Goal: Task Accomplishment & Management: Use online tool/utility

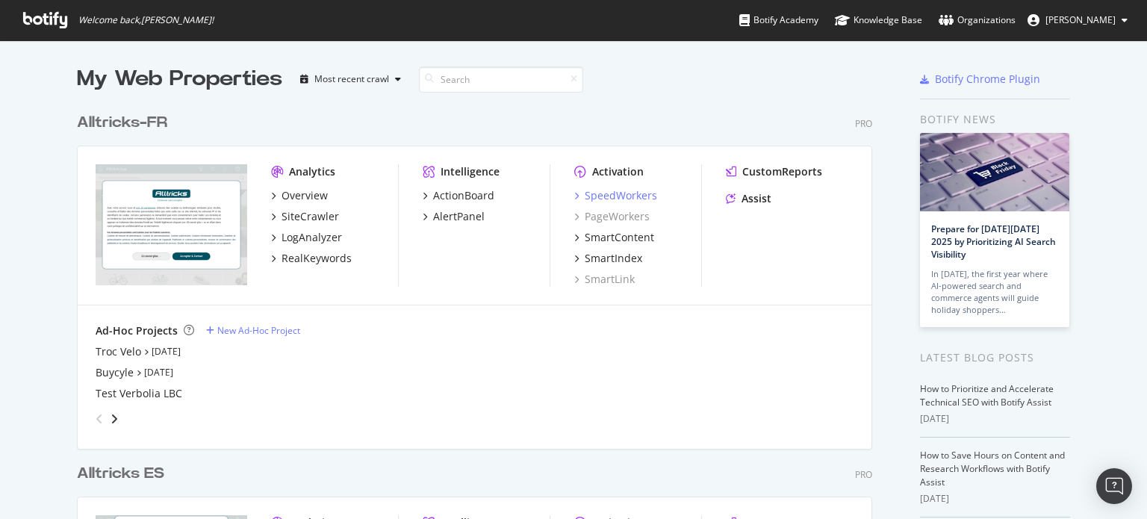
scroll to position [508, 1124]
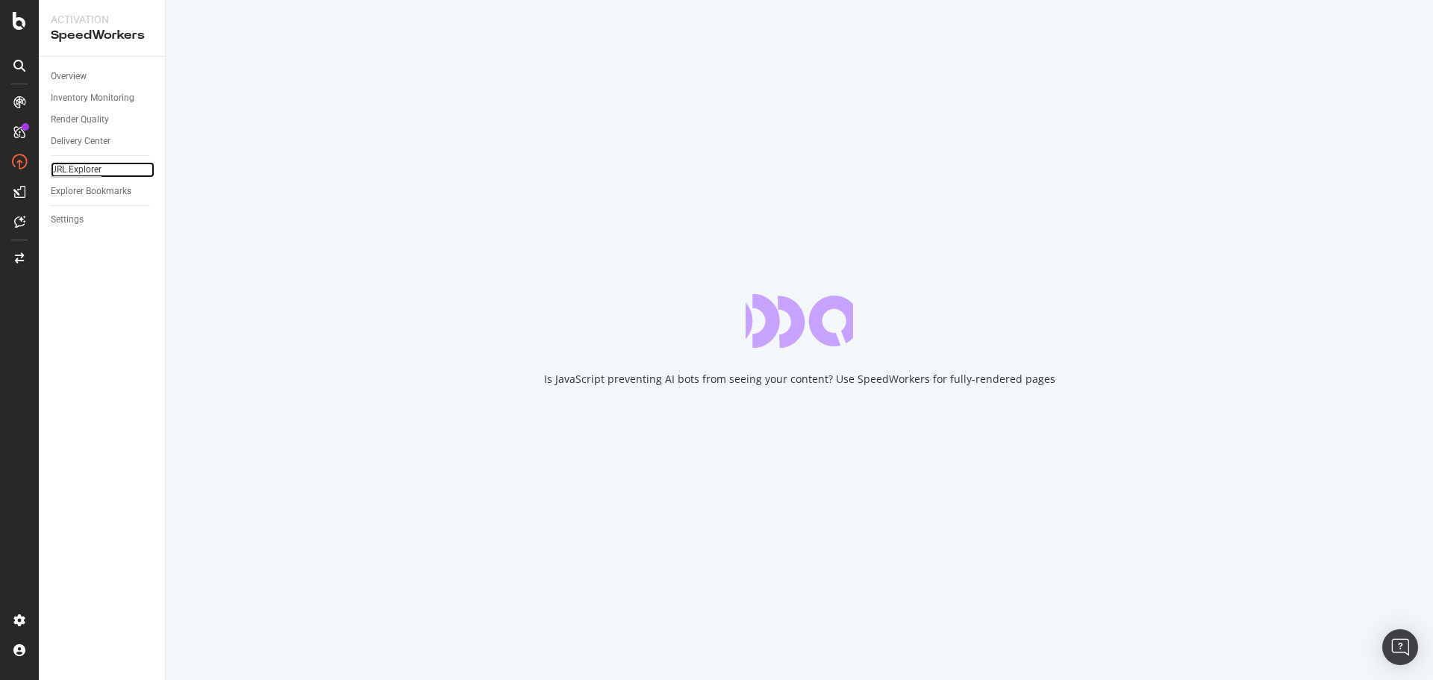
click at [85, 169] on div "URL Explorer" at bounding box center [76, 170] width 51 height 16
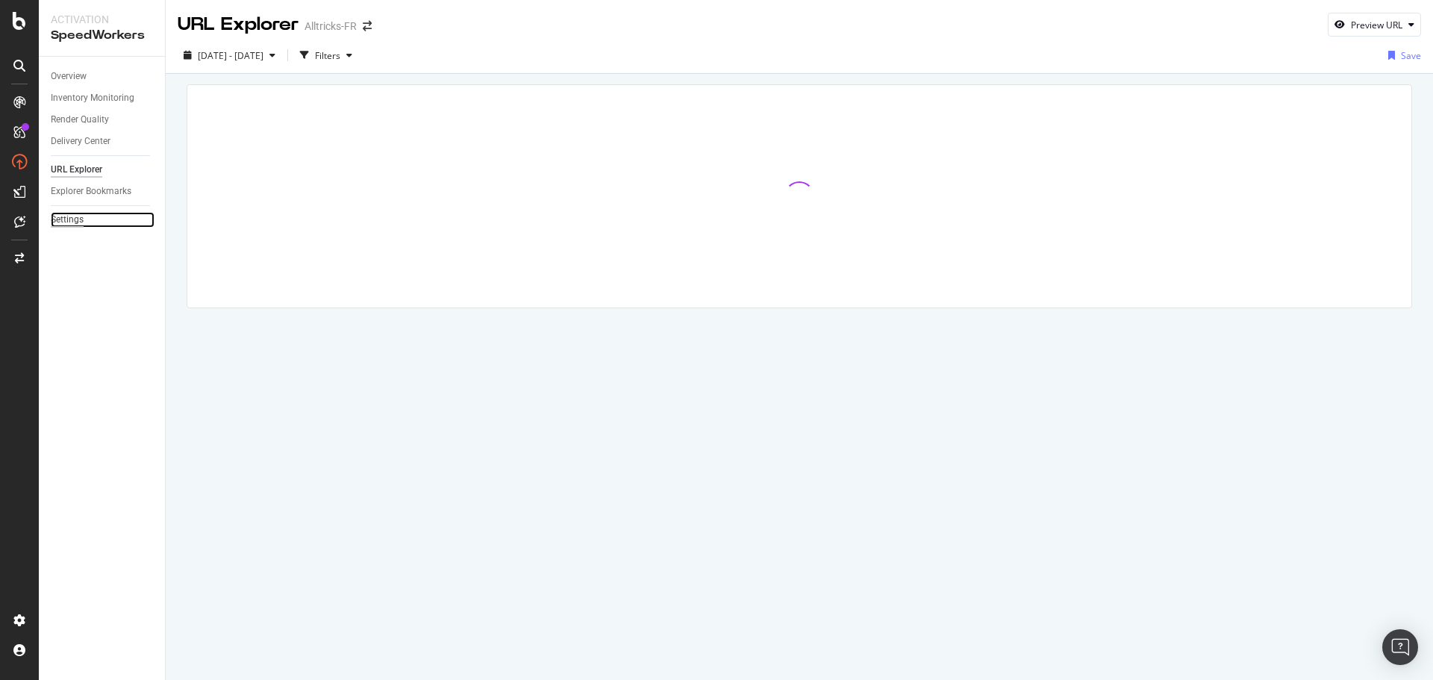
click at [74, 214] on div "Settings" at bounding box center [67, 220] width 33 height 16
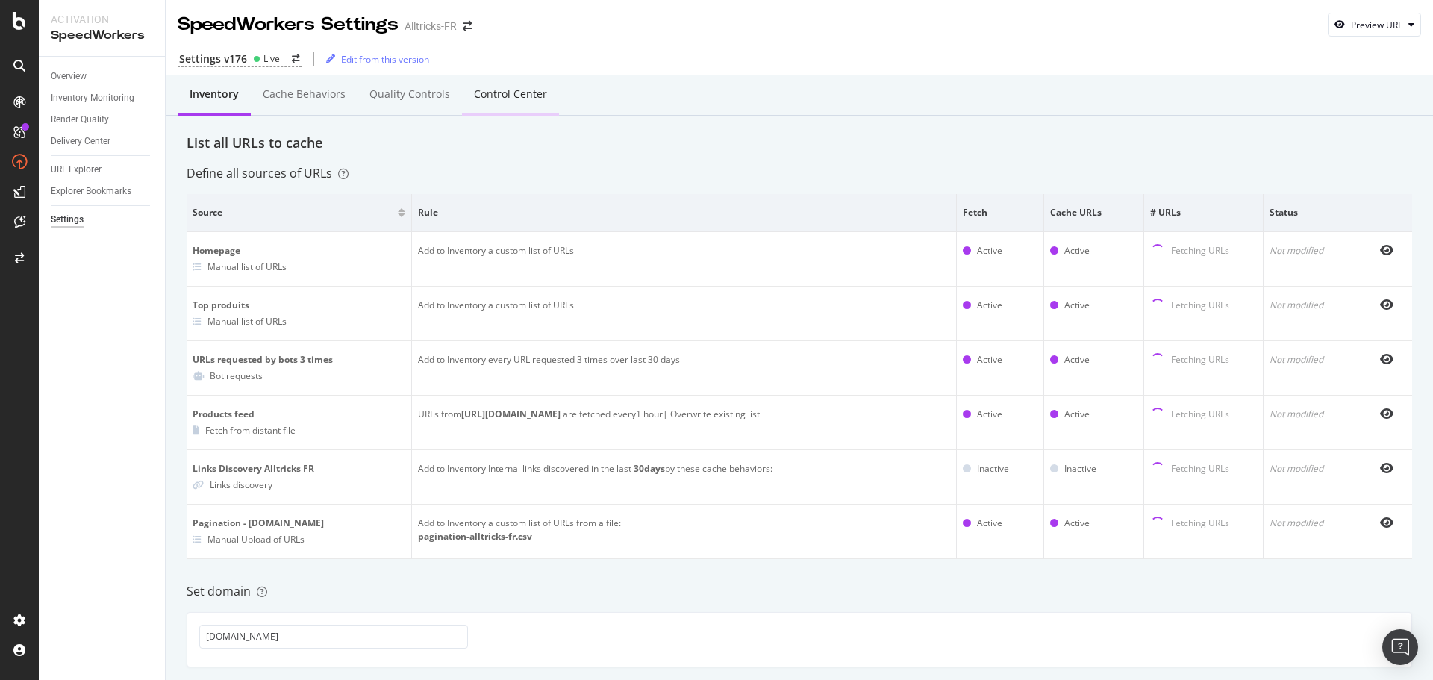
click at [511, 103] on div "Control Center" at bounding box center [510, 95] width 97 height 41
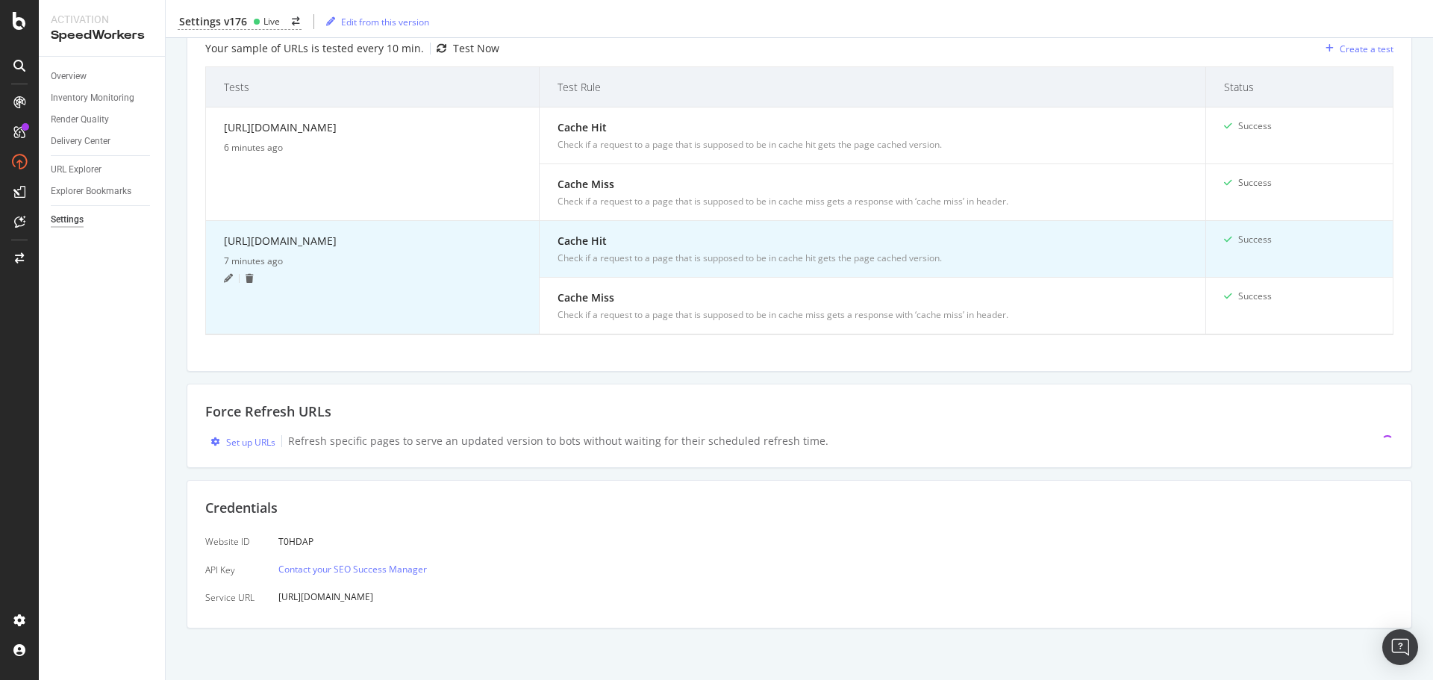
scroll to position [362, 0]
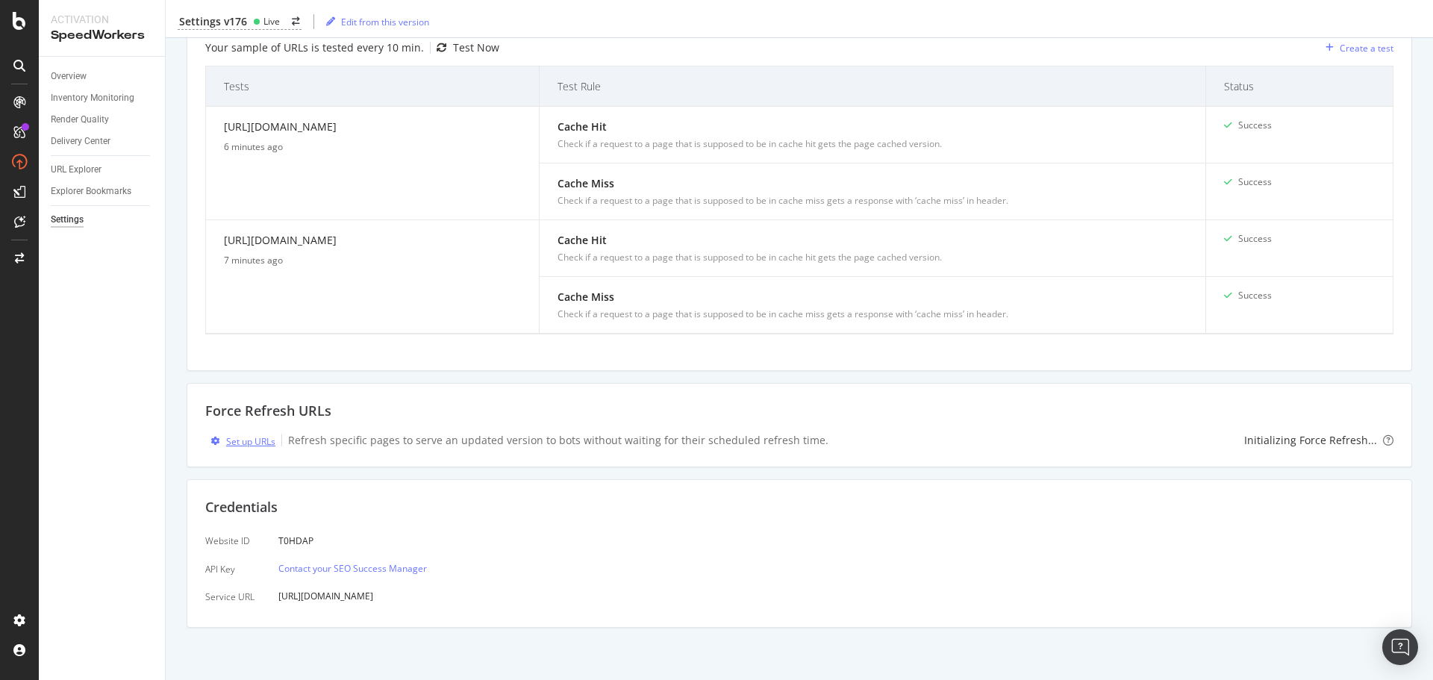
click at [249, 438] on div "Set up URLs" at bounding box center [250, 441] width 49 height 13
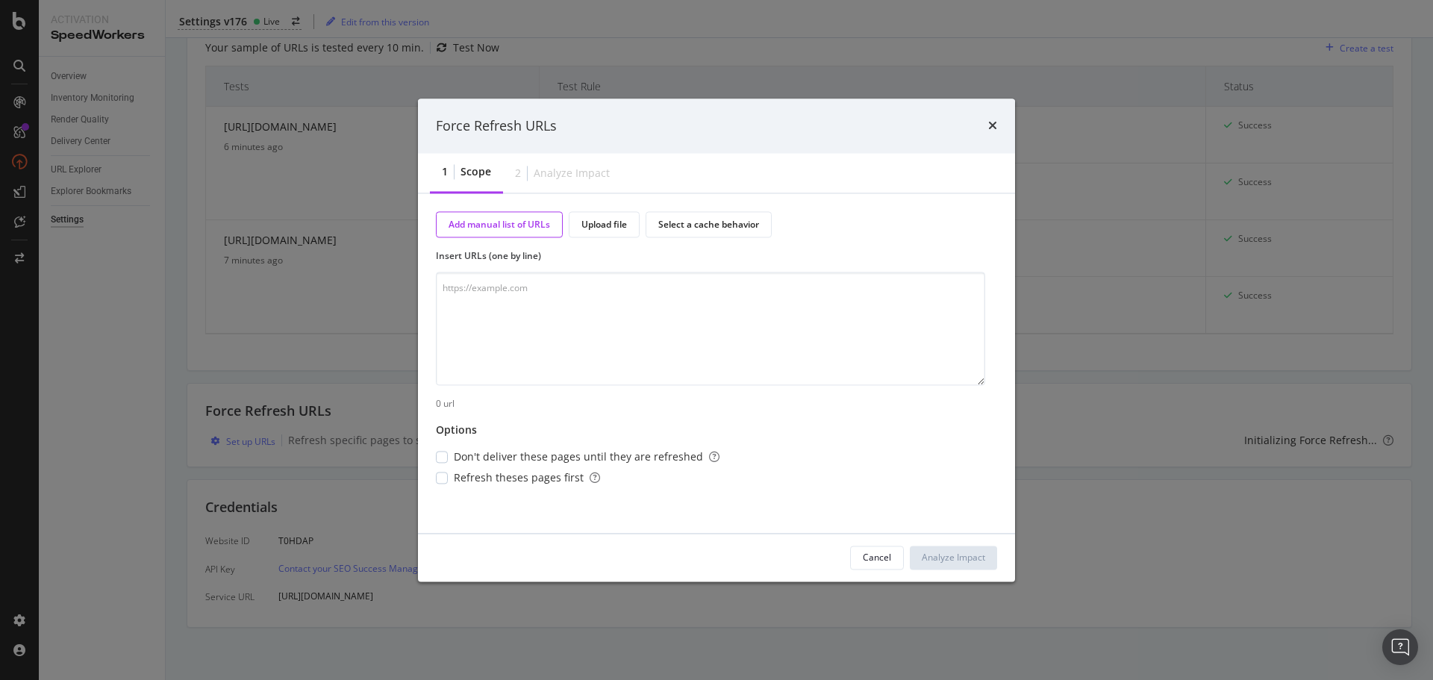
click at [576, 269] on div "Insert URLs (one by line)" at bounding box center [710, 318] width 549 height 136
click at [570, 282] on textarea "modal" at bounding box center [710, 328] width 549 height 113
paste textarea "https://www.alltricks.fr/blog/comparatif-meilleure-draisienne"
type textarea "https://www.alltricks.fr/blog/comparatif-meilleure-draisienne"
click at [960, 551] on div "Analyze Impact" at bounding box center [953, 557] width 63 height 13
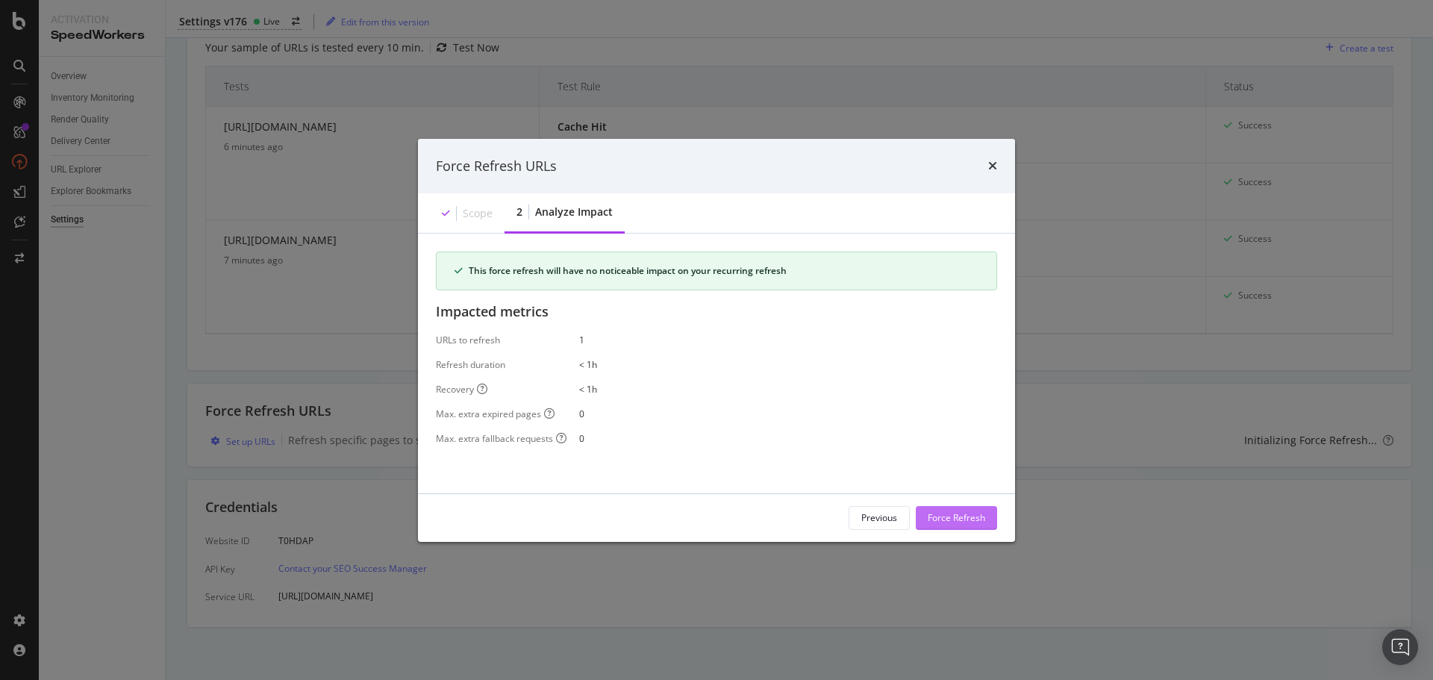
click at [922, 515] on button "Force Refresh" at bounding box center [956, 518] width 81 height 24
